Goal: Task Accomplishment & Management: Manage account settings

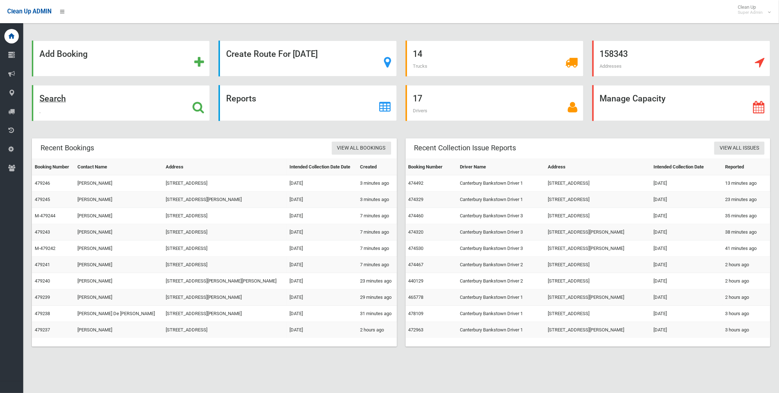
click at [45, 96] on strong "Search" at bounding box center [52, 98] width 26 height 10
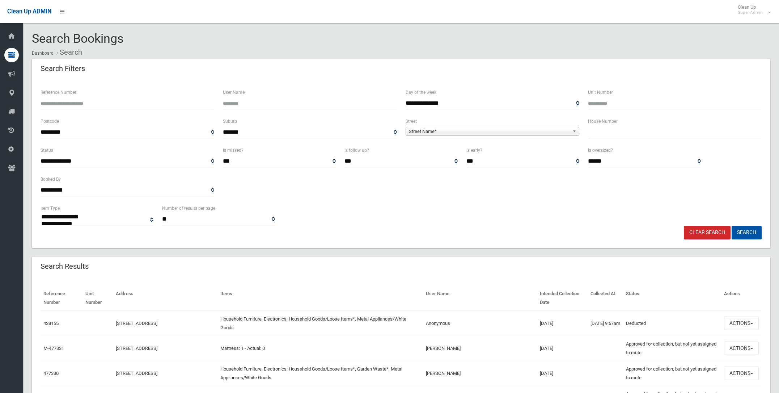
select select
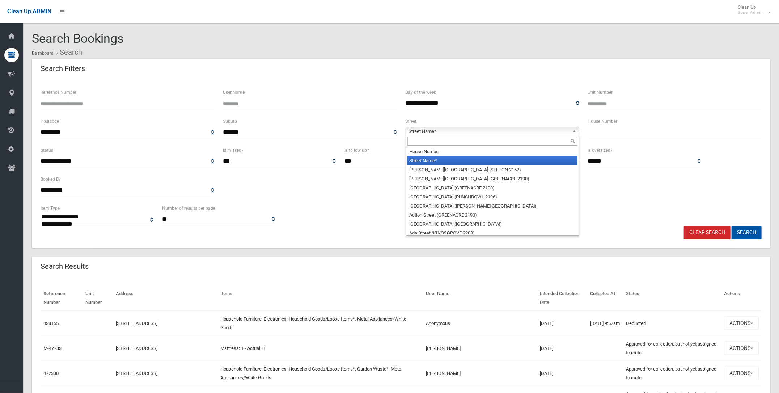
click at [435, 131] on span "Street Name*" at bounding box center [489, 131] width 161 height 9
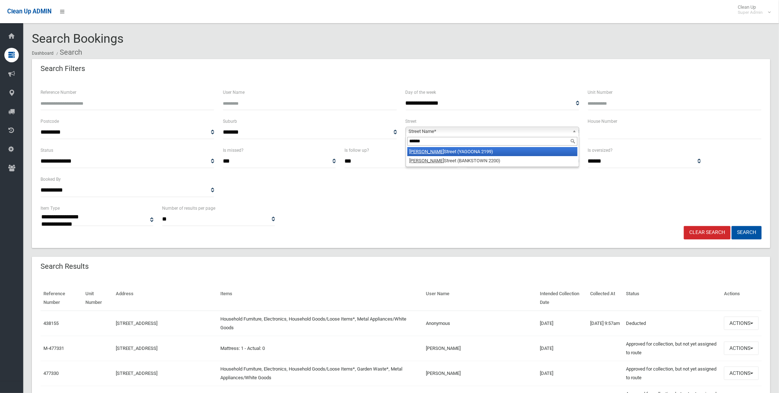
type input "******"
click at [426, 151] on li "Dutton Street (YAGOONA 2199)" at bounding box center [493, 151] width 170 height 9
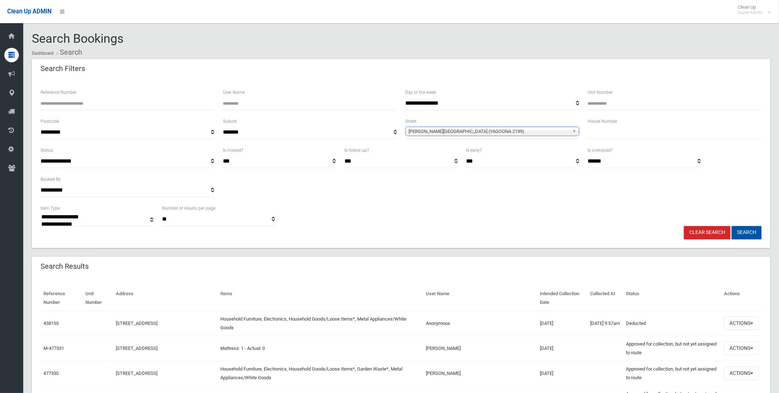
click at [611, 132] on input "text" at bounding box center [675, 132] width 174 height 13
type input "***"
click at [755, 232] on button "Search" at bounding box center [747, 232] width 30 height 13
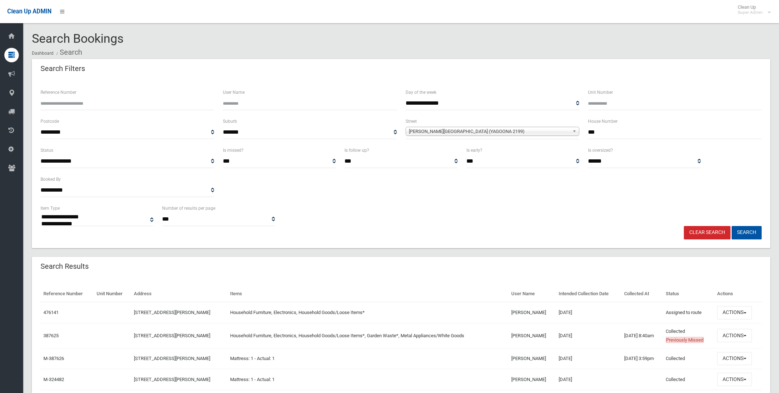
select select
click at [736, 310] on button "Actions" at bounding box center [734, 312] width 35 height 13
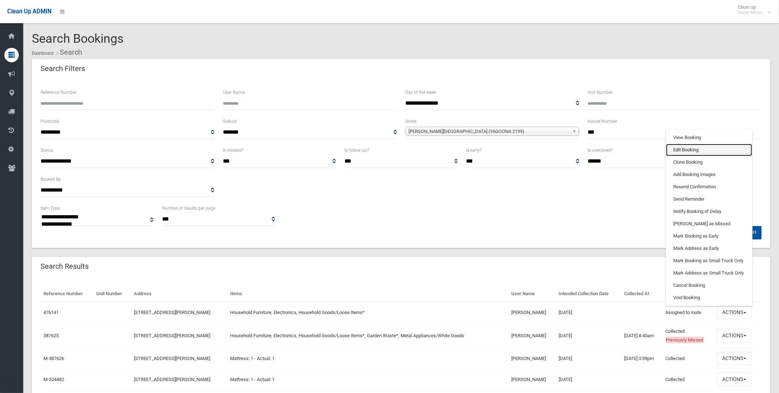
click at [684, 147] on link "Edit Booking" at bounding box center [709, 150] width 86 height 12
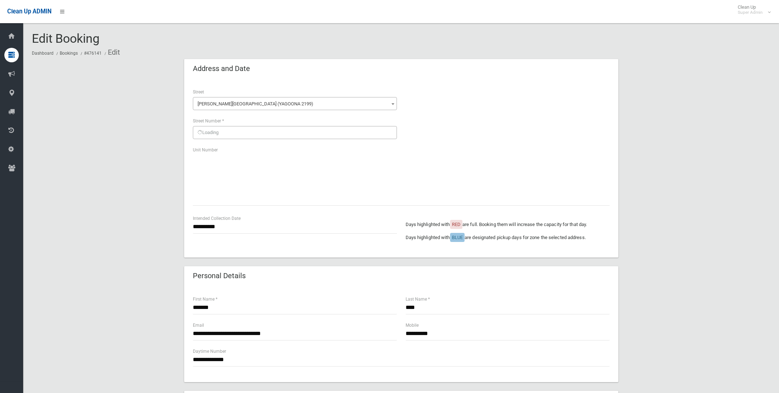
scroll to position [181, 0]
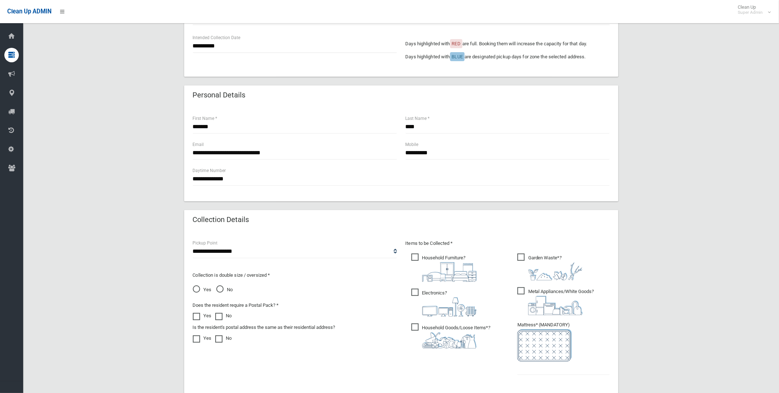
click at [195, 287] on span "Yes" at bounding box center [202, 289] width 19 height 9
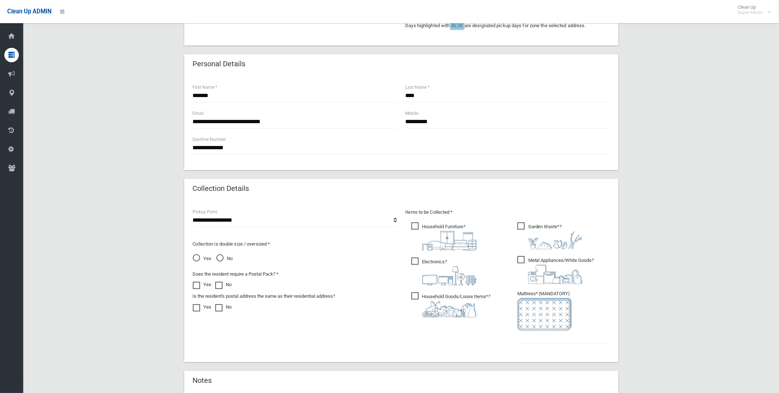
scroll to position [226, 0]
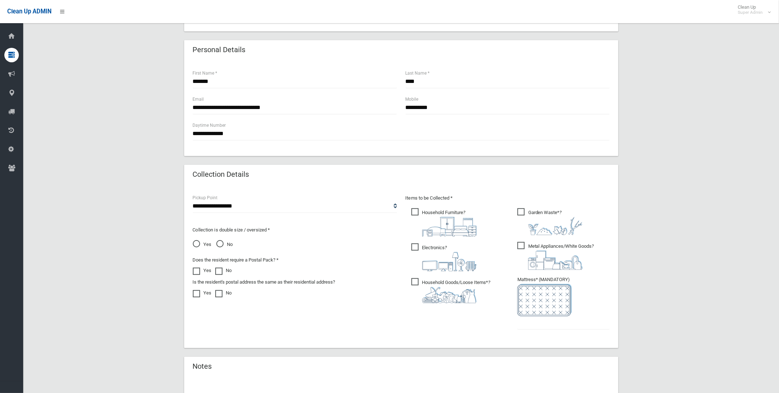
click at [520, 242] on span "Metal Appliances/White Goods ?" at bounding box center [556, 256] width 77 height 28
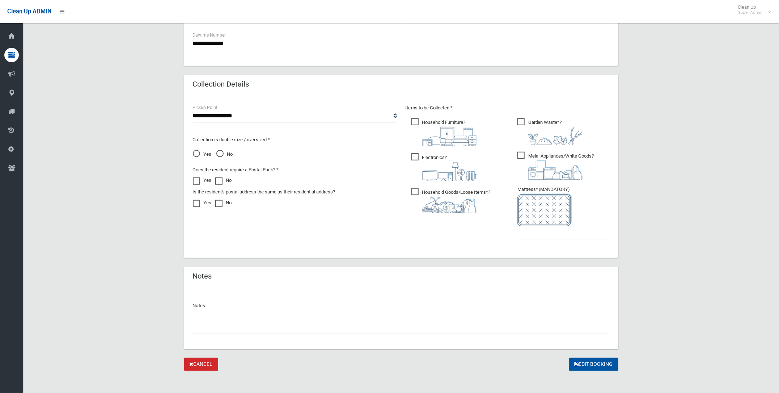
scroll to position [319, 0]
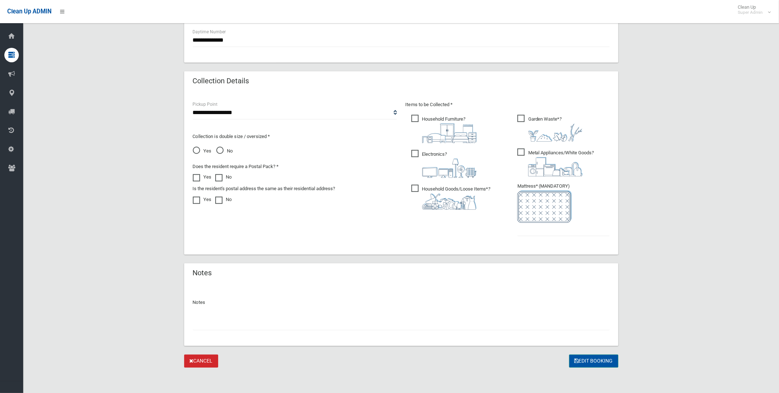
click at [596, 359] on button "Edit Booking" at bounding box center [593, 360] width 49 height 13
type input "*"
click at [595, 359] on button "Edit Booking" at bounding box center [593, 360] width 49 height 13
